Goal: Information Seeking & Learning: Learn about a topic

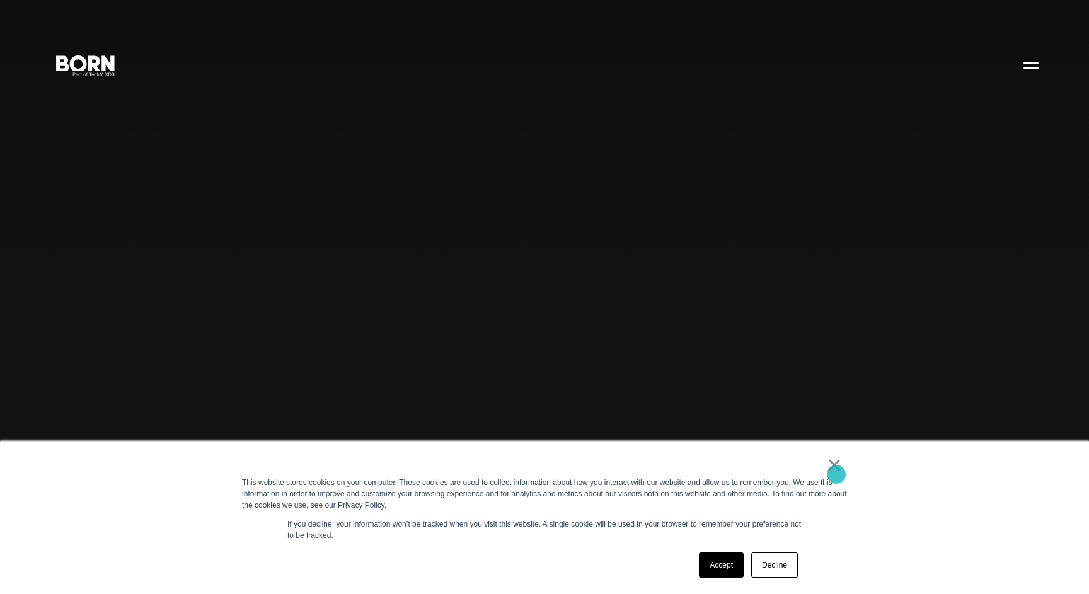
click at [836, 471] on link "×" at bounding box center [834, 464] width 15 height 11
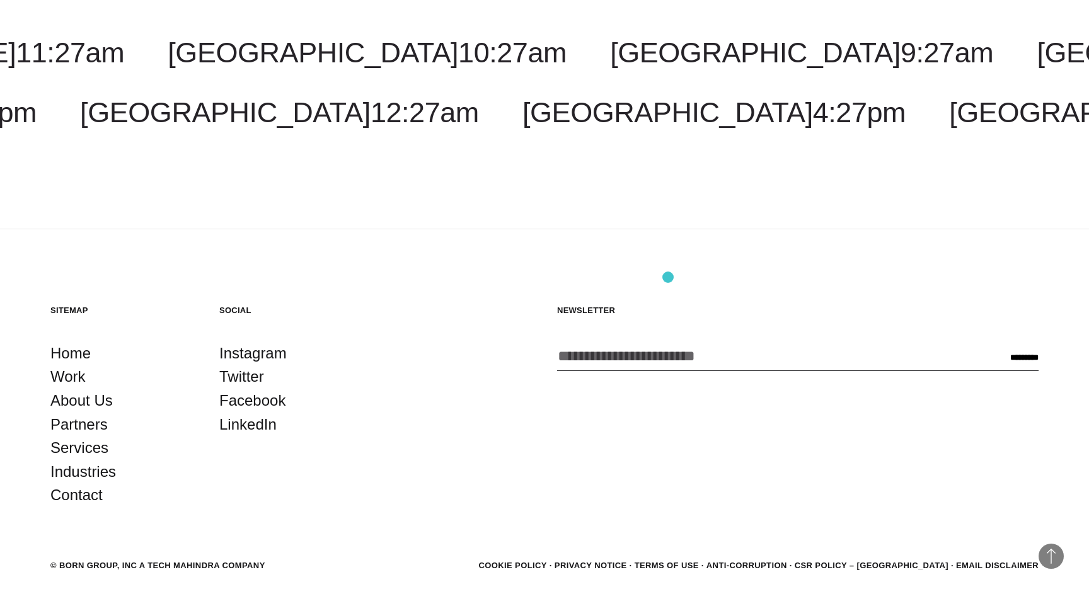
scroll to position [4072, 0]
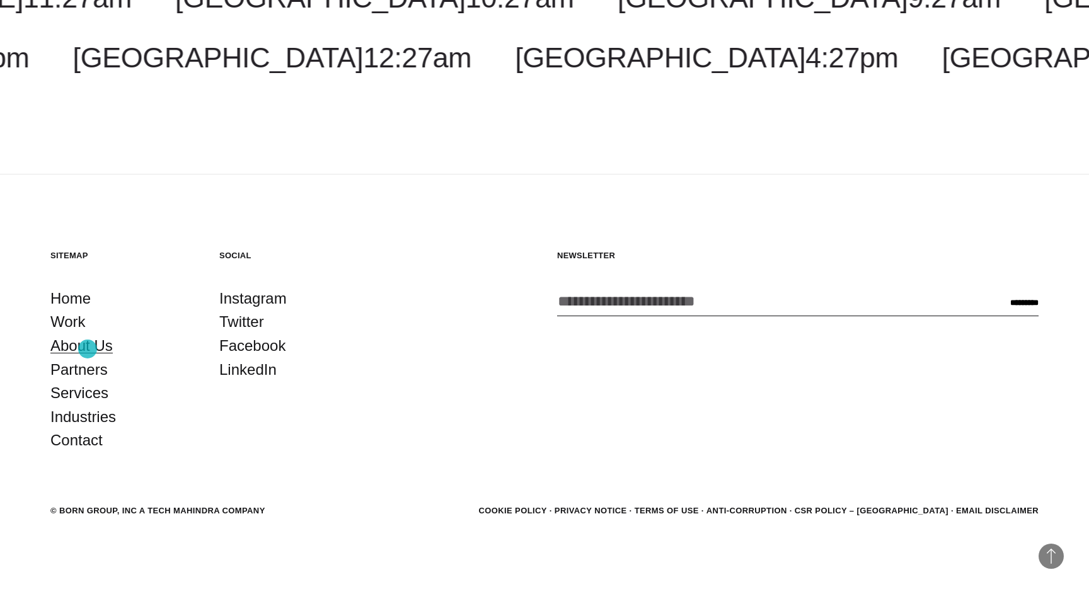
click at [88, 349] on link "About Us" at bounding box center [81, 346] width 62 height 24
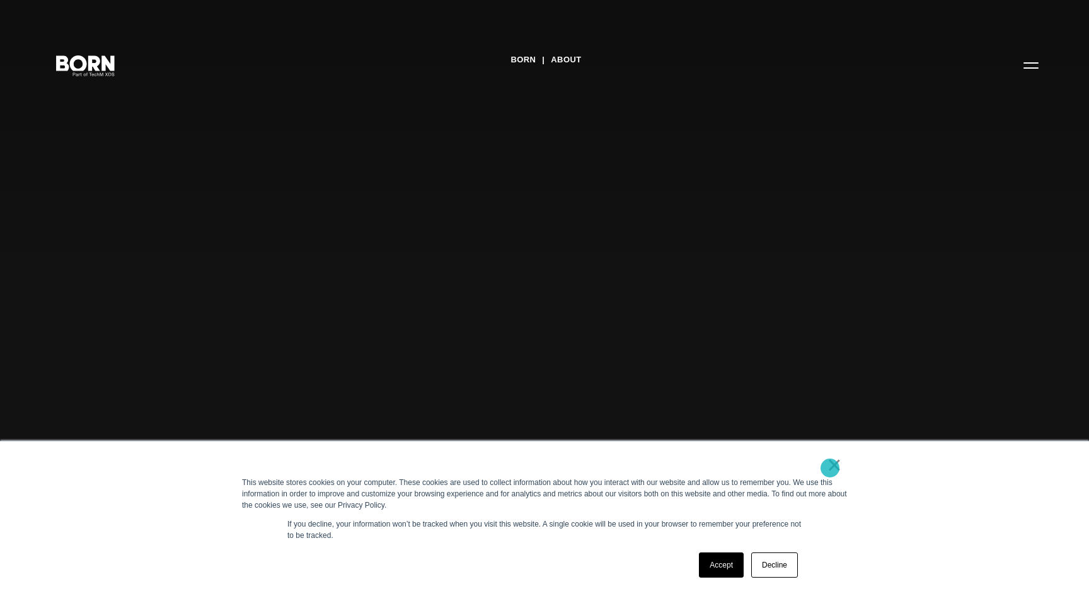
click at [830, 468] on link "×" at bounding box center [834, 464] width 15 height 11
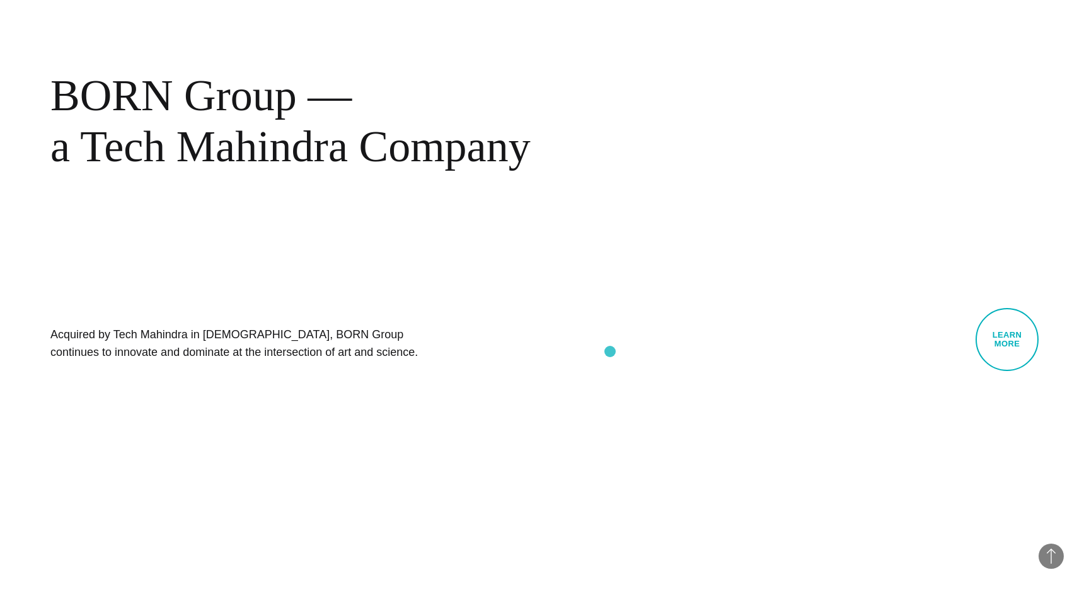
scroll to position [769, 0]
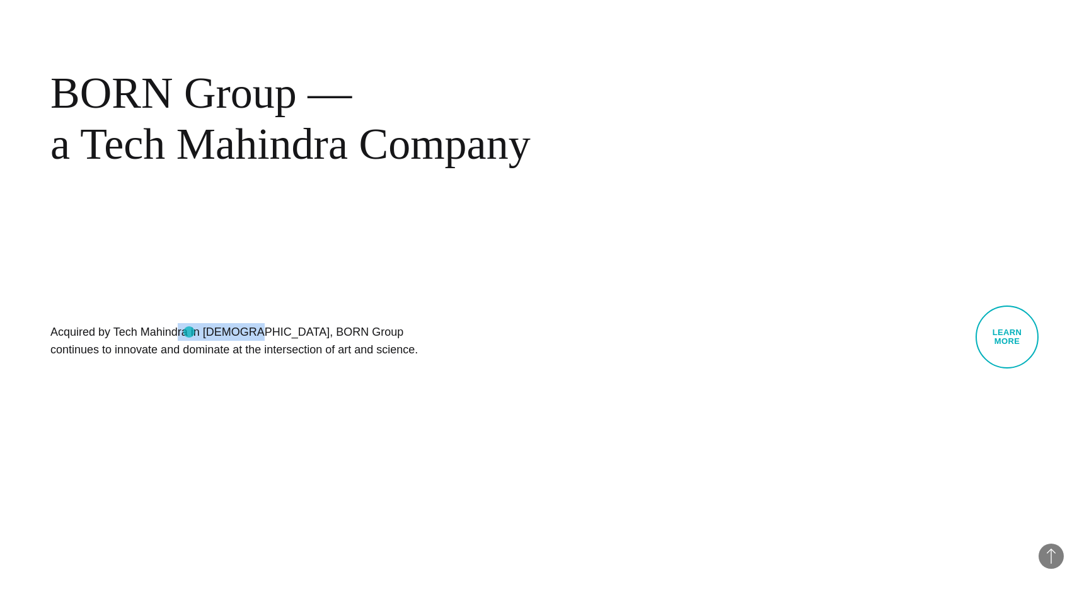
drag, startPoint x: 113, startPoint y: 333, endPoint x: 189, endPoint y: 332, distance: 75.6
click at [189, 332] on h1 "Acquired by Tech Mahindra in [DEMOGRAPHIC_DATA], BORN Group continues to innova…" at bounding box center [239, 340] width 378 height 35
copy h1 "Tech Mahindra"
click at [405, 354] on h1 "Acquired by Tech Mahindra in [DEMOGRAPHIC_DATA], BORN Group continues to innova…" at bounding box center [239, 340] width 378 height 35
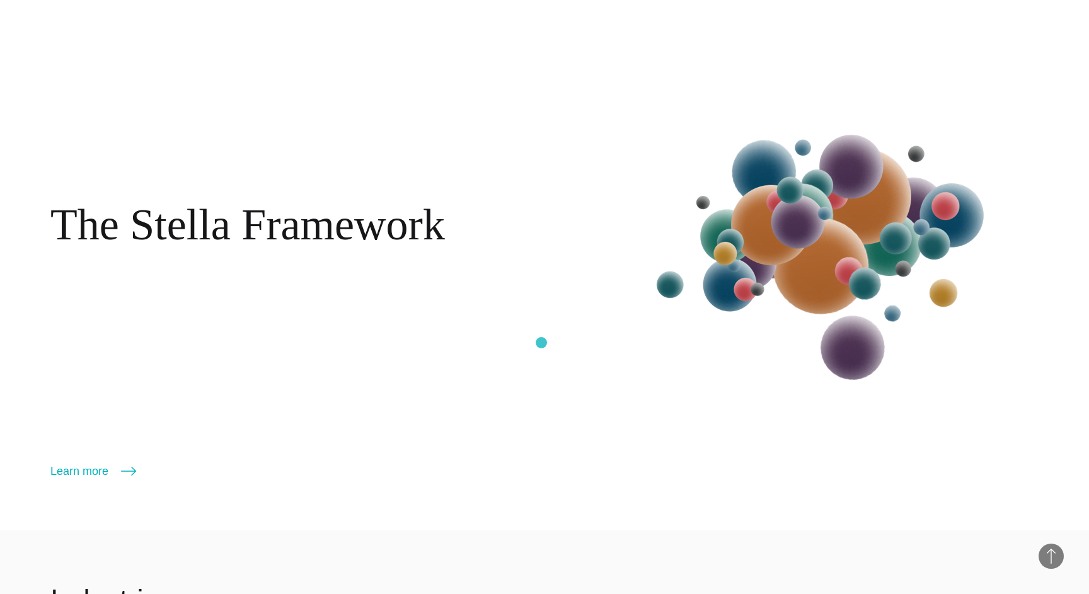
scroll to position [1848, 0]
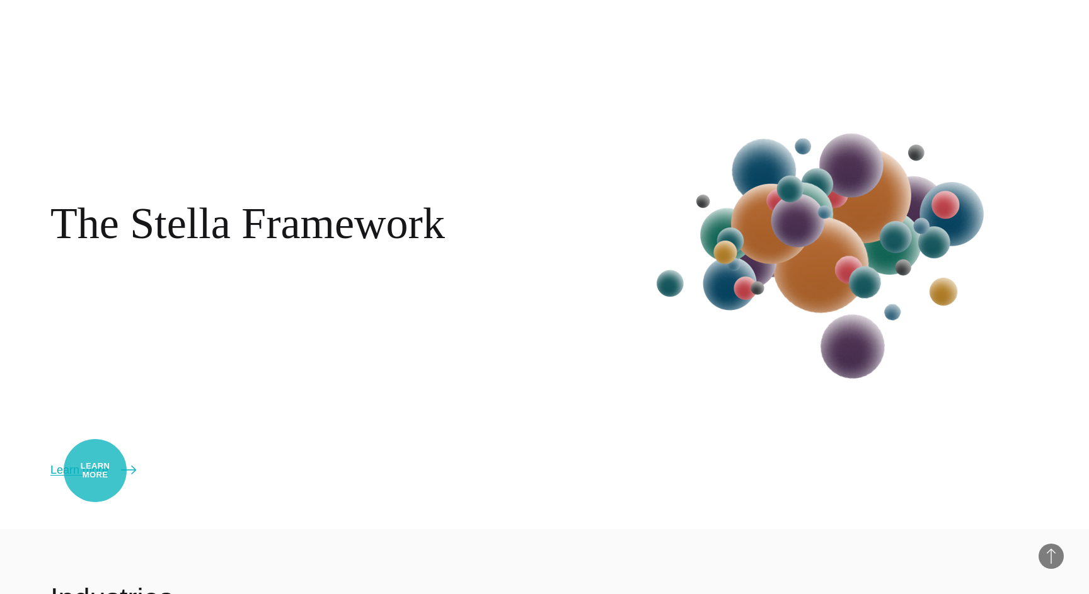
click at [95, 471] on link "Learn more" at bounding box center [93, 470] width 86 height 18
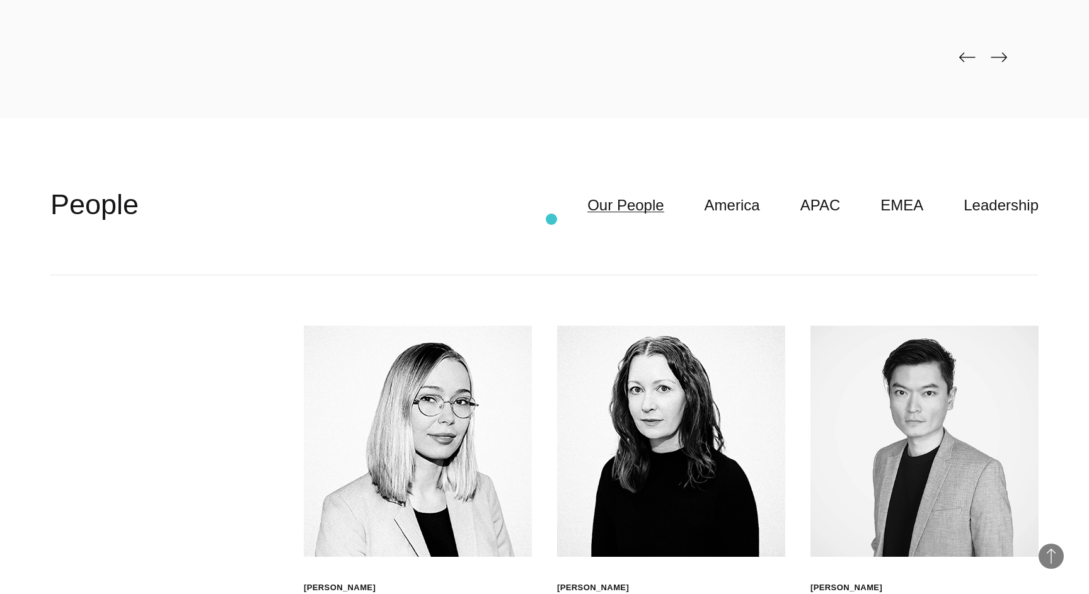
scroll to position [3662, 0]
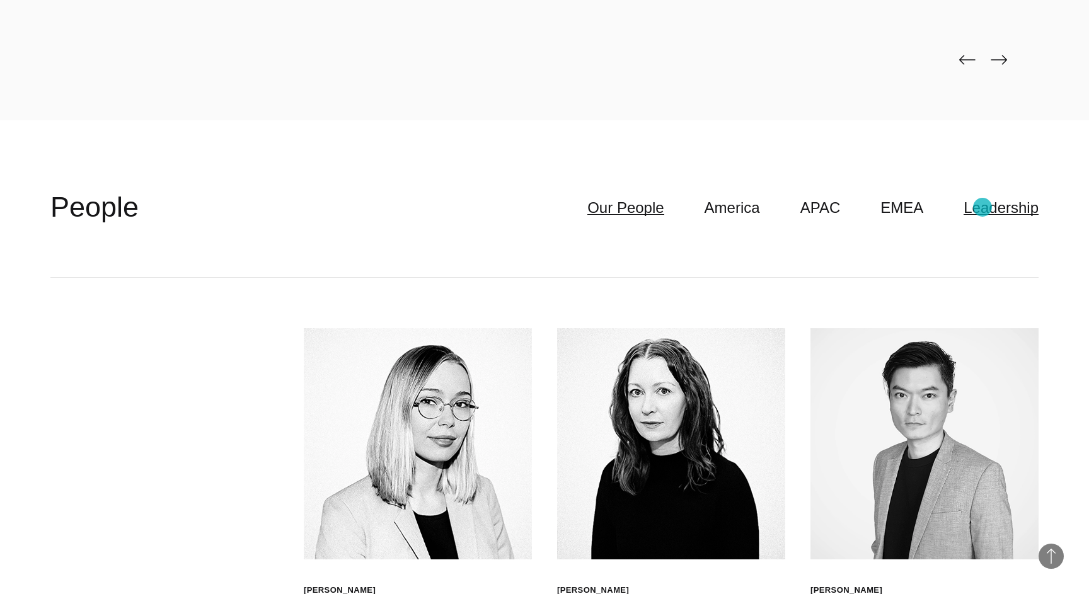
click at [996, 209] on link "Leadership" at bounding box center [1001, 208] width 75 height 24
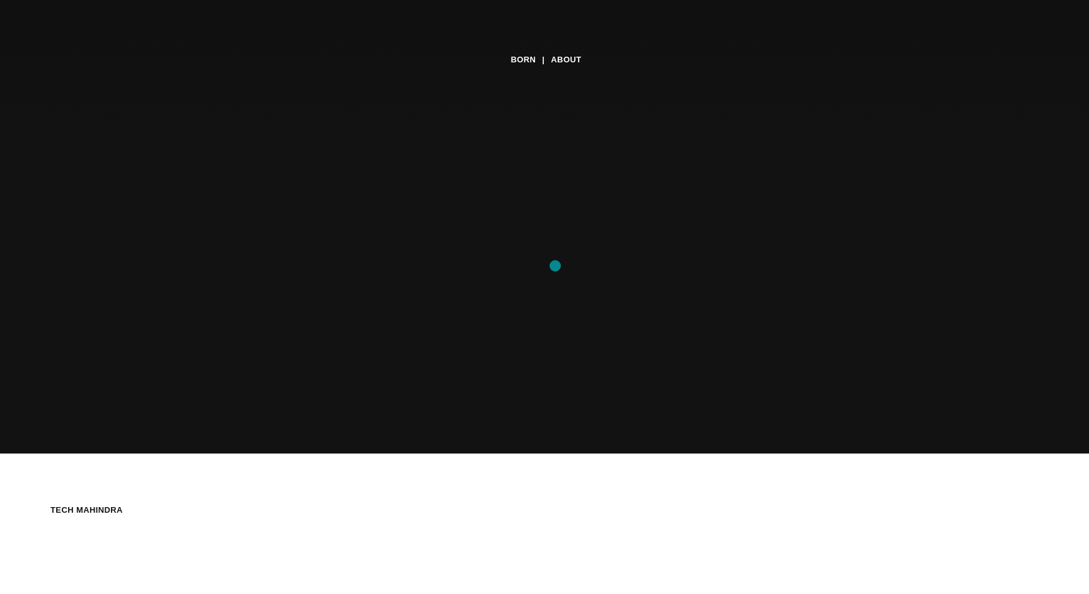
scroll to position [0, 0]
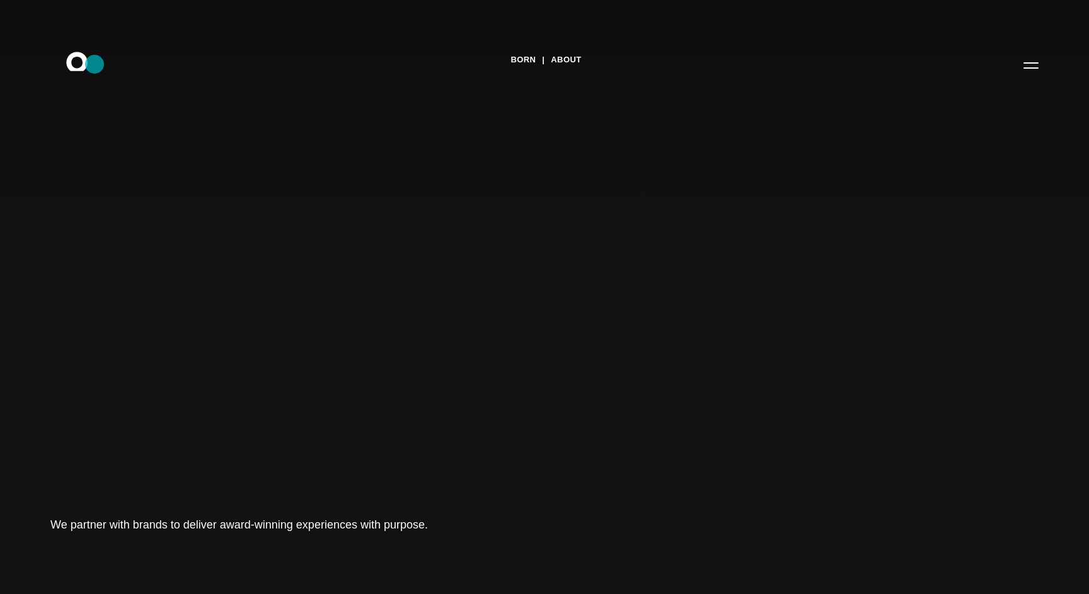
click at [95, 64] on icon ".st0{display:none;} .st1{display:inline;} .st2{font-family:'HelveticaNeue-Mediu…" at bounding box center [85, 65] width 81 height 33
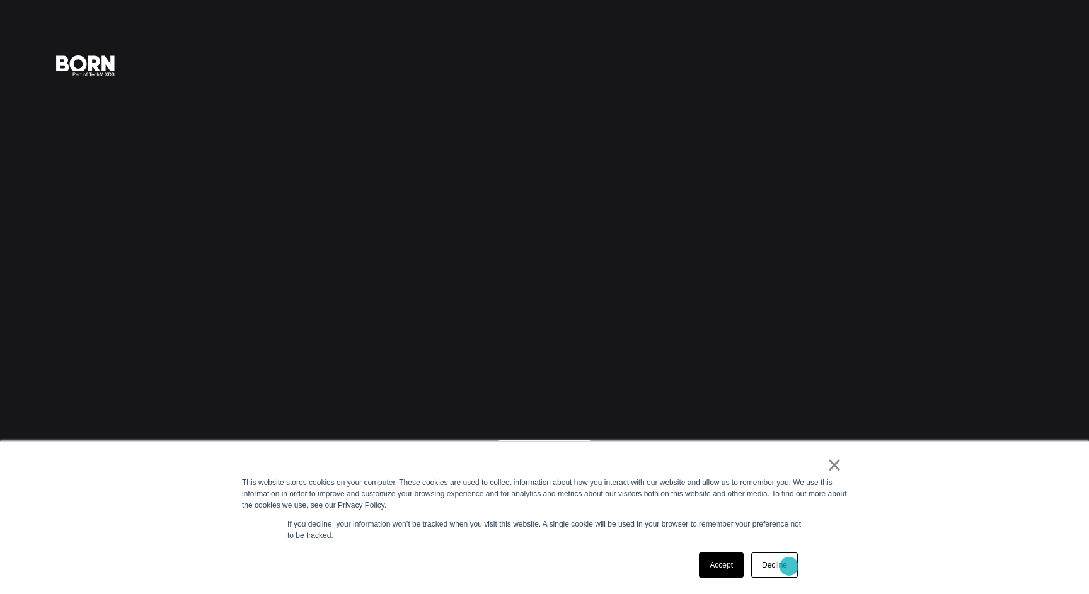
drag, startPoint x: 789, startPoint y: 567, endPoint x: 790, endPoint y: 547, distance: 19.6
click at [789, 567] on link "Decline" at bounding box center [774, 565] width 47 height 25
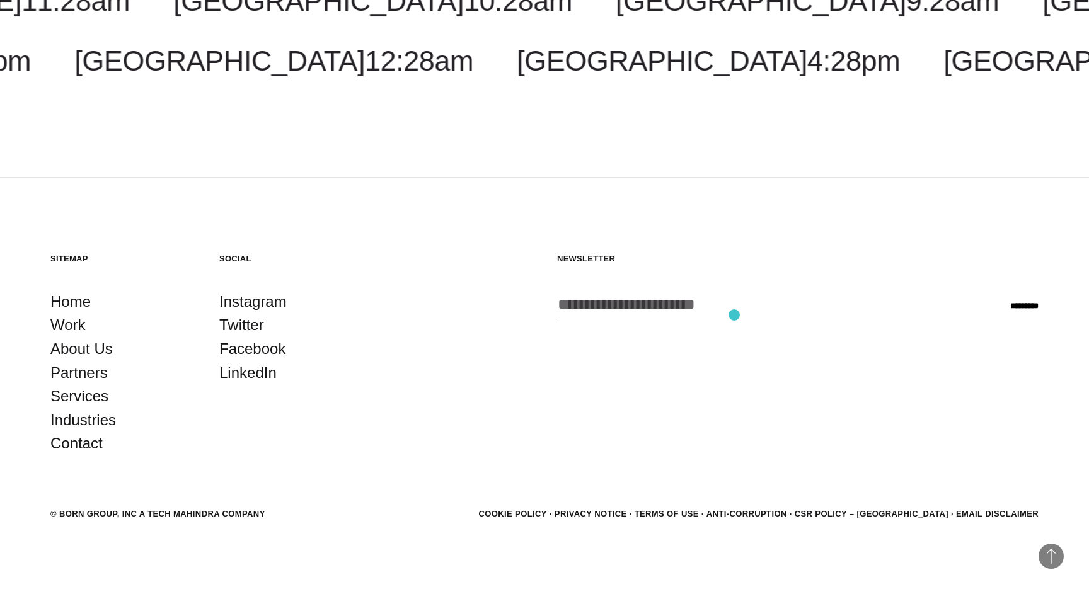
scroll to position [3091, 0]
